Goal: Navigation & Orientation: Find specific page/section

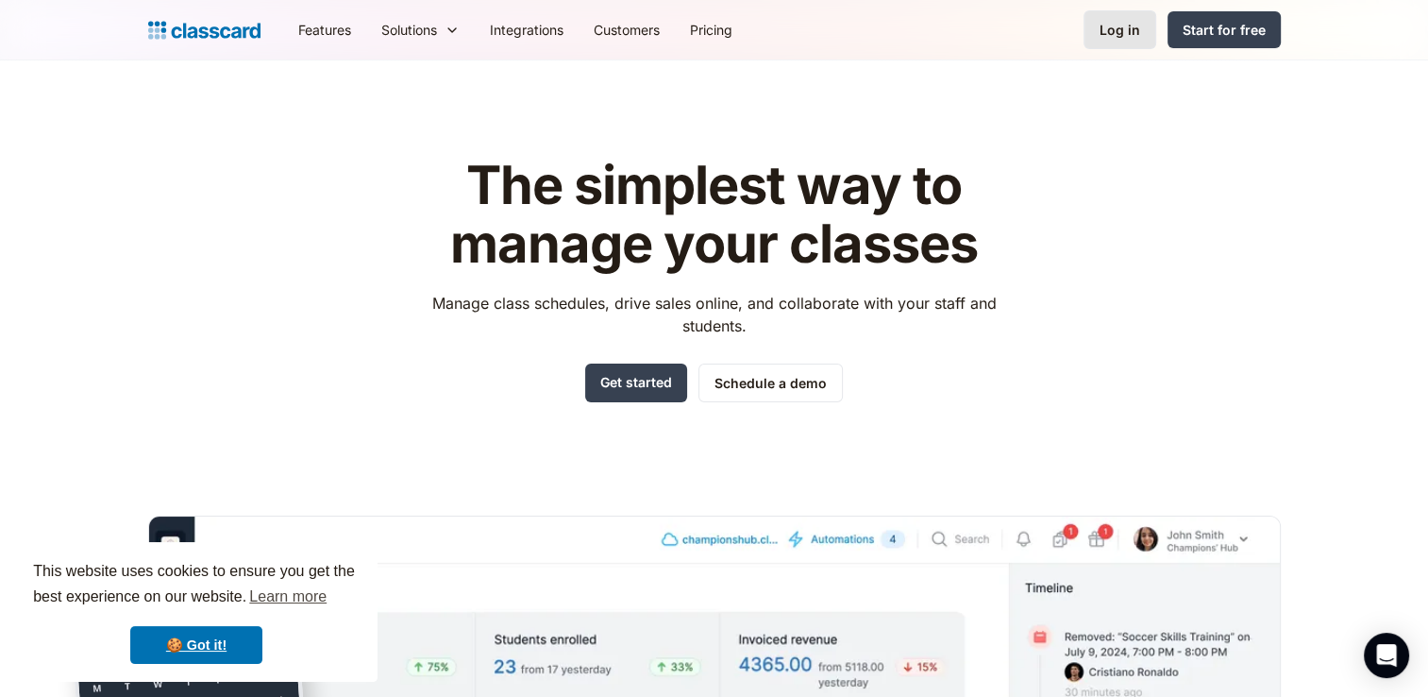
click at [1109, 45] on link "Log in" at bounding box center [1120, 29] width 73 height 39
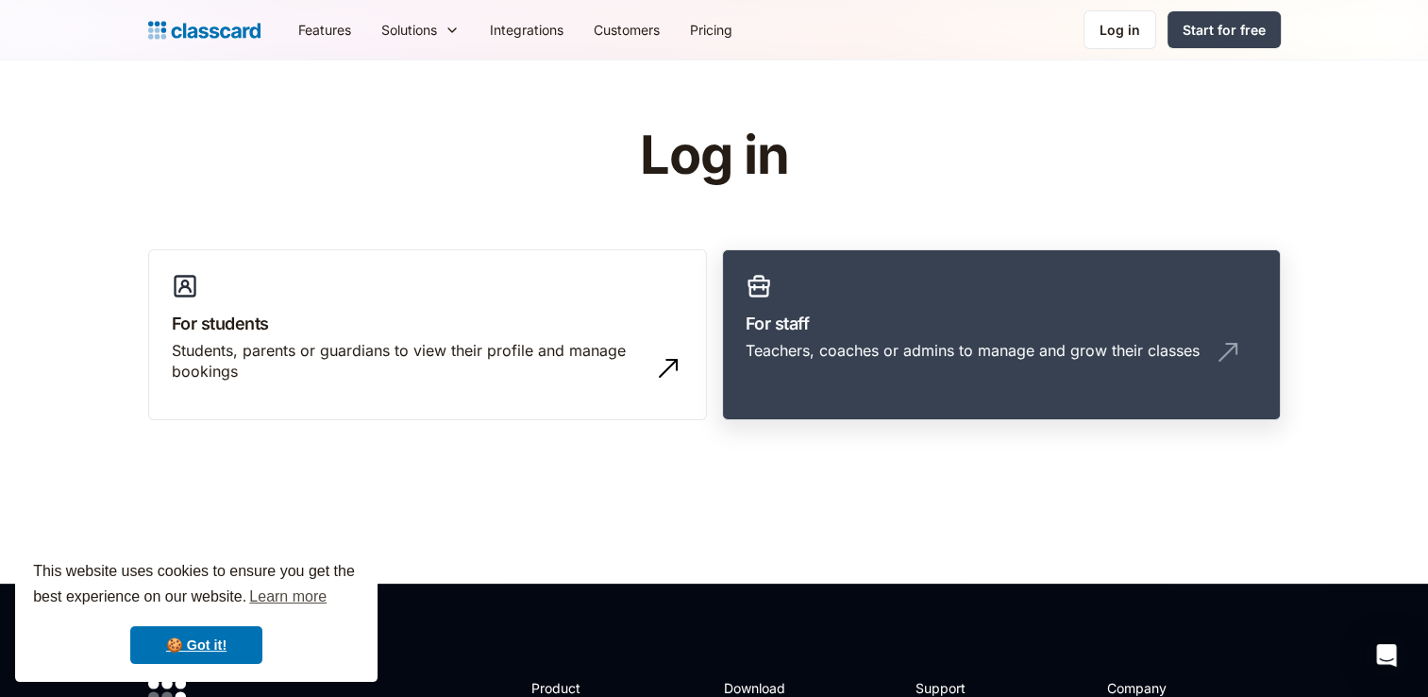
click at [1019, 293] on link "For staff Teachers, coaches or admins to manage and grow their classes" at bounding box center [1001, 335] width 559 height 172
